Goal: Navigation & Orientation: Find specific page/section

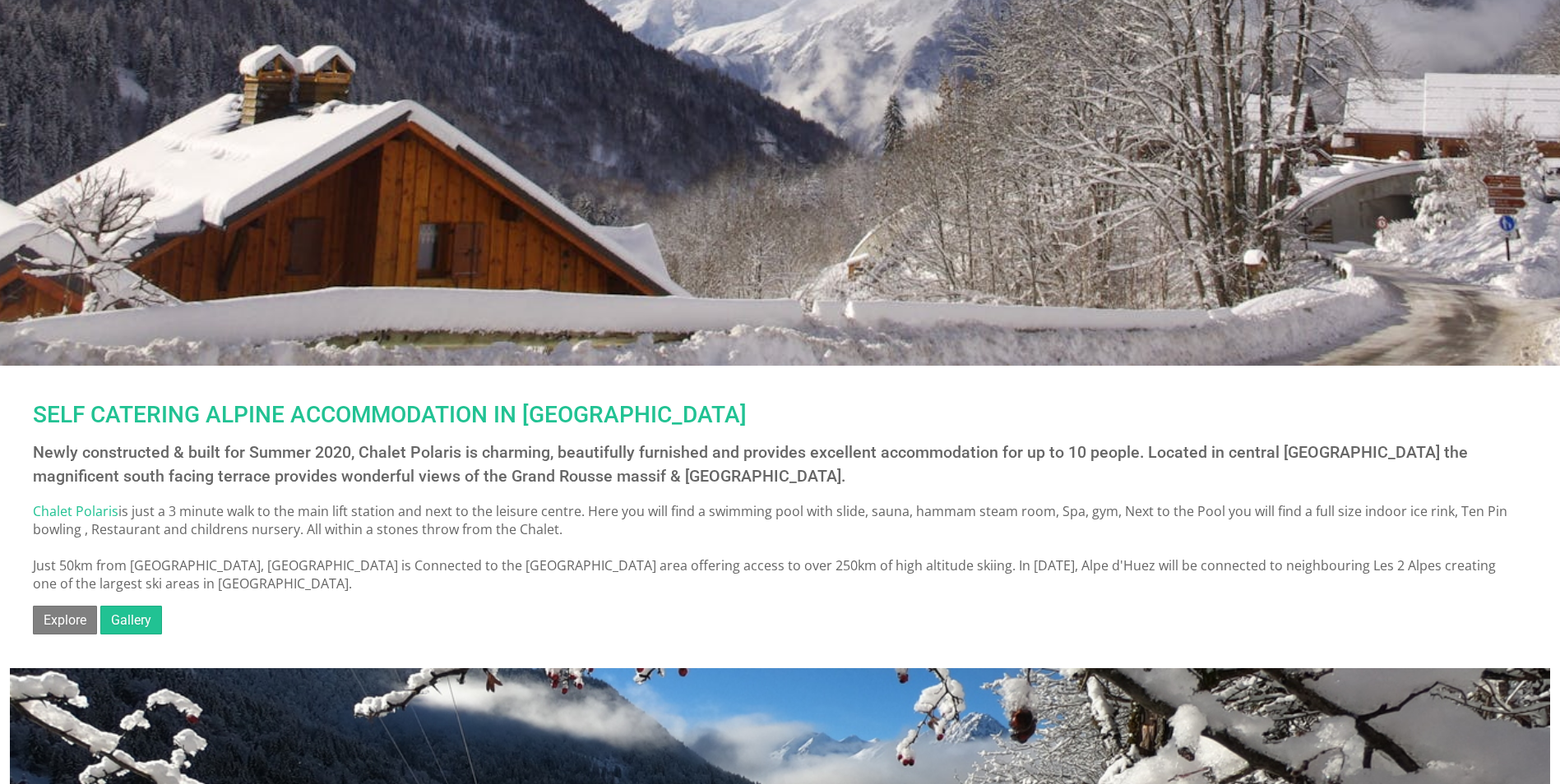
scroll to position [246, 0]
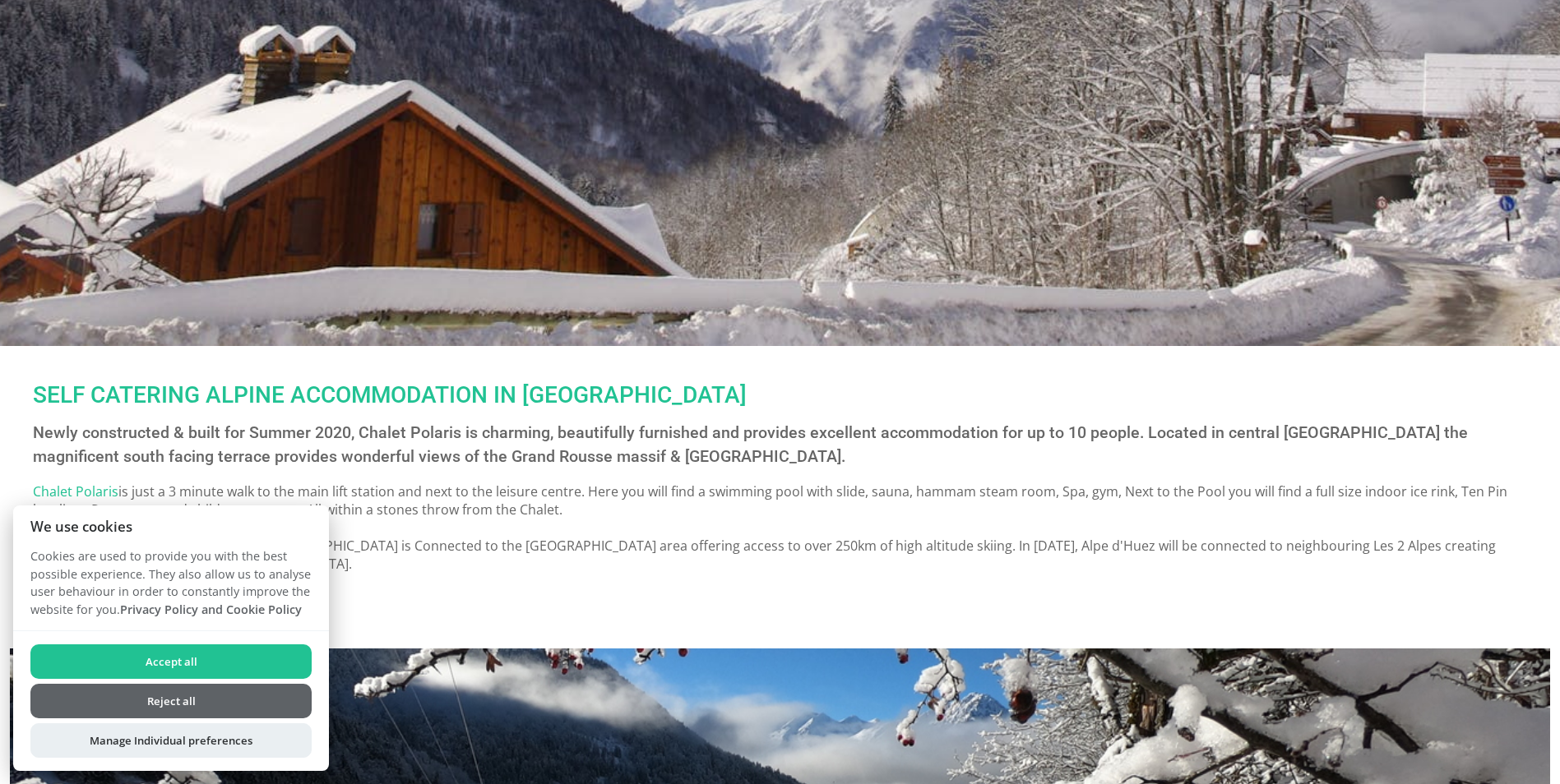
click at [174, 659] on button "Accept all" at bounding box center [170, 662] width 281 height 35
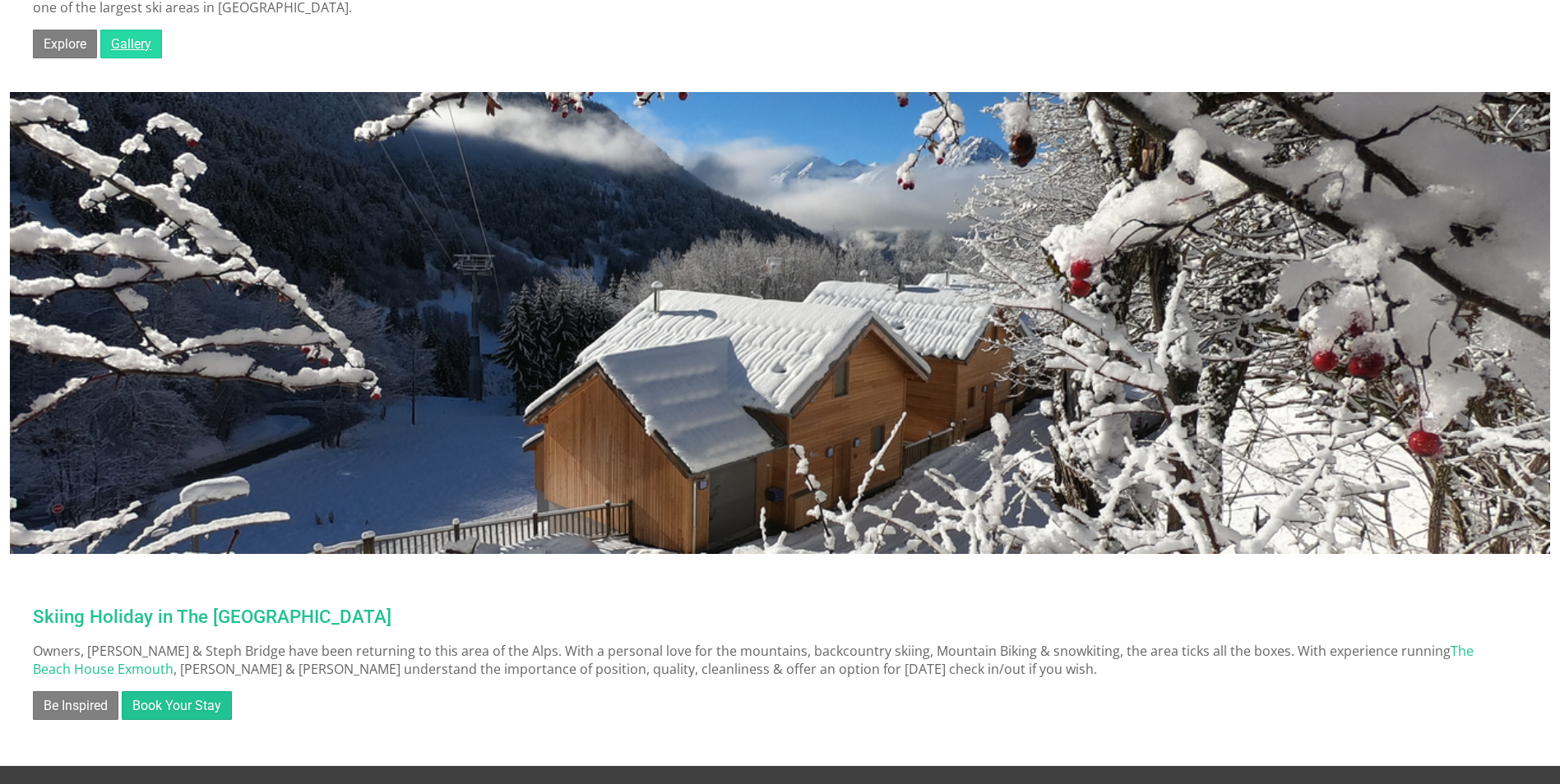
scroll to position [543, 0]
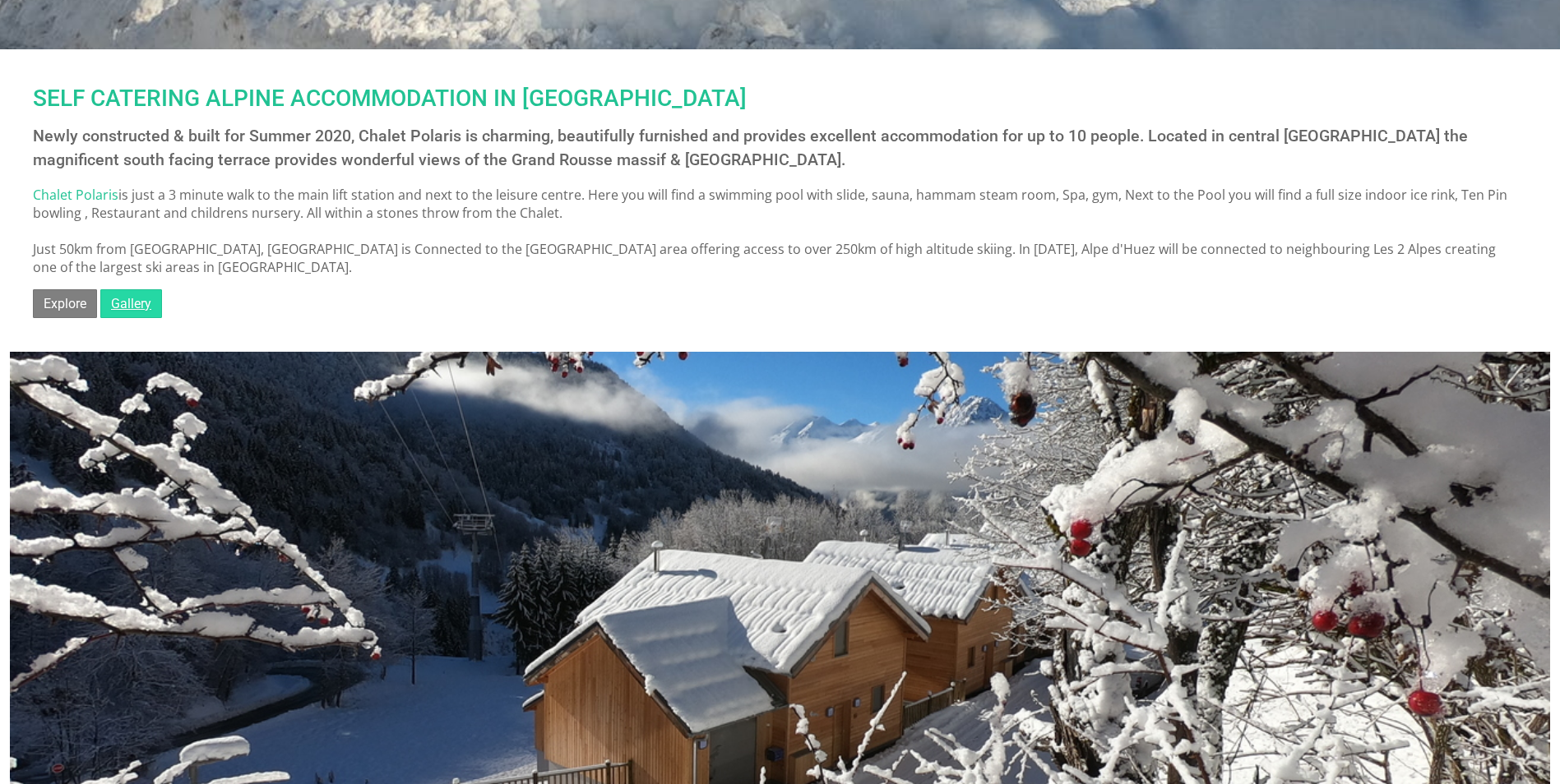
drag, startPoint x: 122, startPoint y: 308, endPoint x: 139, endPoint y: 305, distance: 17.3
click at [122, 308] on link "Gallery" at bounding box center [132, 304] width 62 height 29
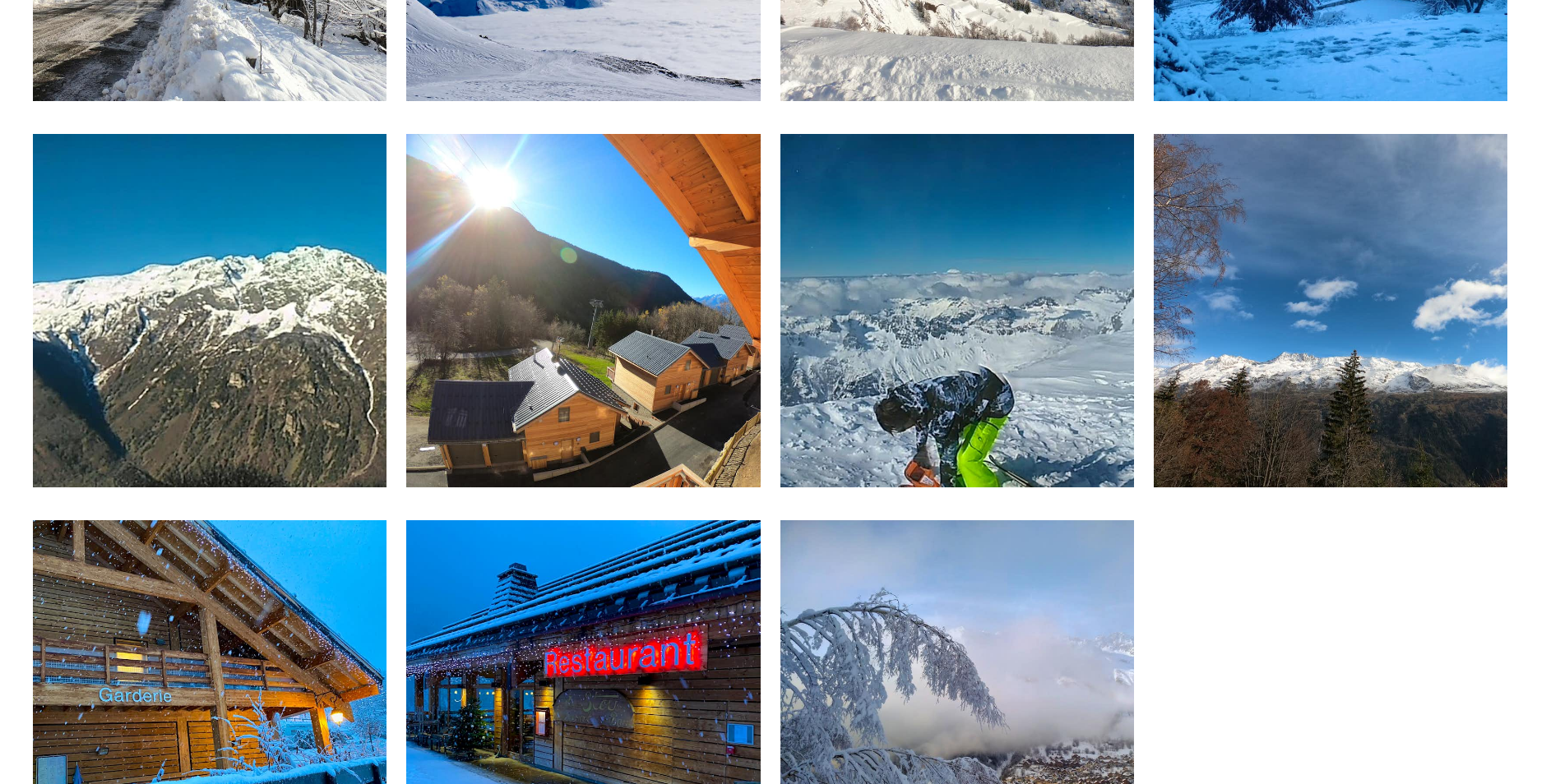
scroll to position [4835, 0]
